Goal: Transaction & Acquisition: Purchase product/service

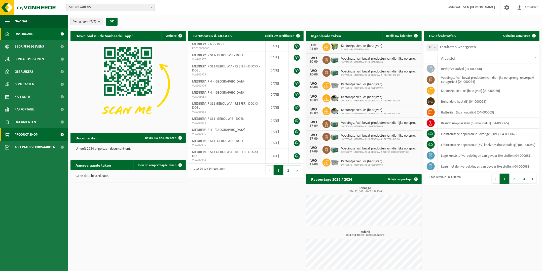
click at [25, 135] on span "Product Shop" at bounding box center [26, 134] width 23 height 13
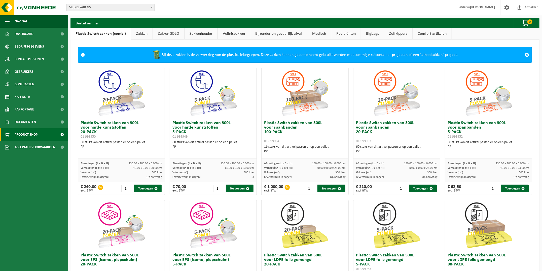
click at [139, 36] on link "Zakken" at bounding box center [141, 34] width 21 height 12
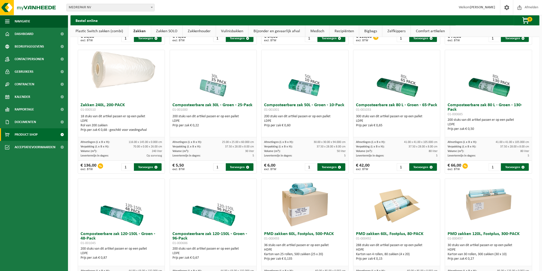
scroll to position [69, 0]
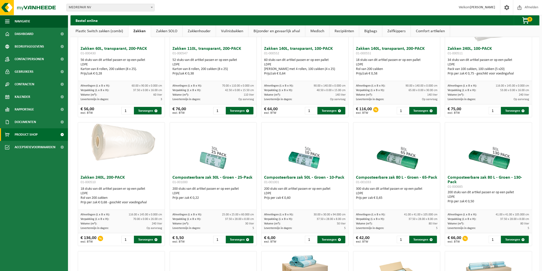
click at [167, 31] on link "Zakken SOLO" at bounding box center [166, 31] width 31 height 12
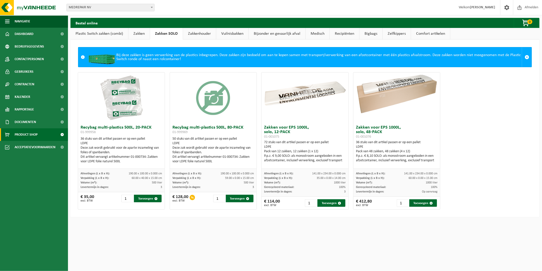
scroll to position [0, 0]
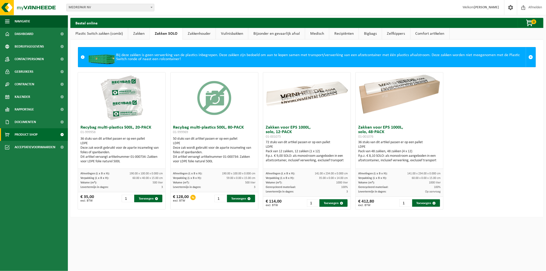
click at [82, 31] on link "Plastic Switch zakken (combi)" at bounding box center [99, 34] width 58 height 12
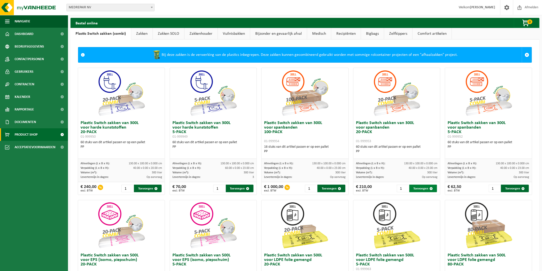
scroll to position [31, 0]
